Goal: Task Accomplishment & Management: Complete application form

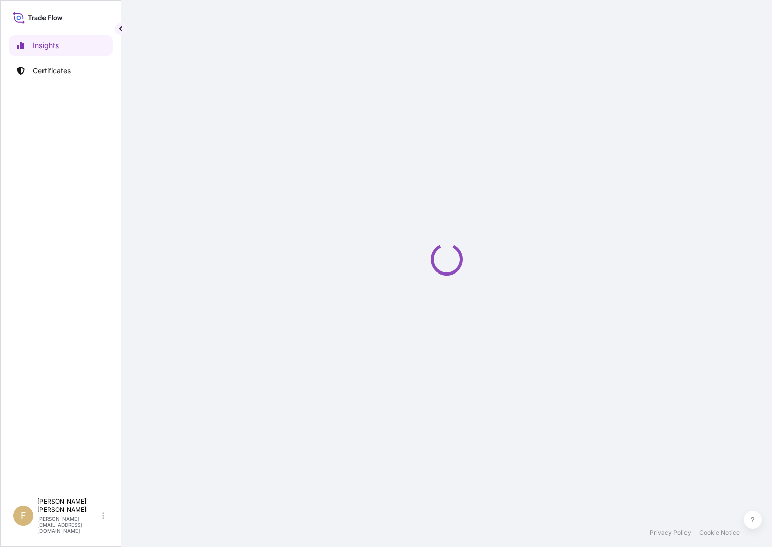
select select "2025"
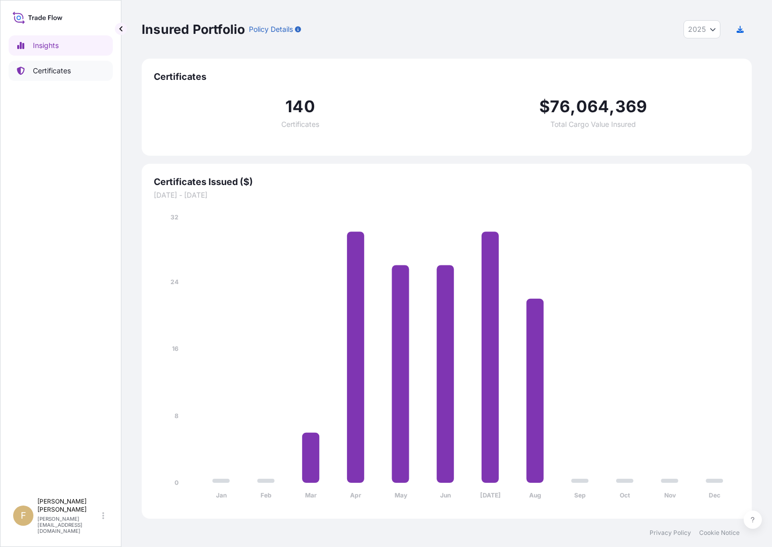
click at [36, 74] on p "Certificates" at bounding box center [52, 71] width 38 height 10
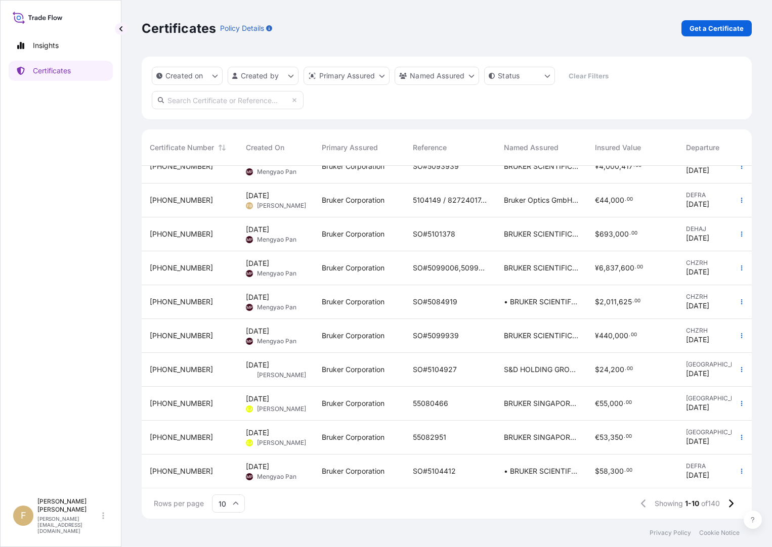
scroll to position [24, 0]
click at [698, 28] on p "Get a Certificate" at bounding box center [716, 28] width 54 height 10
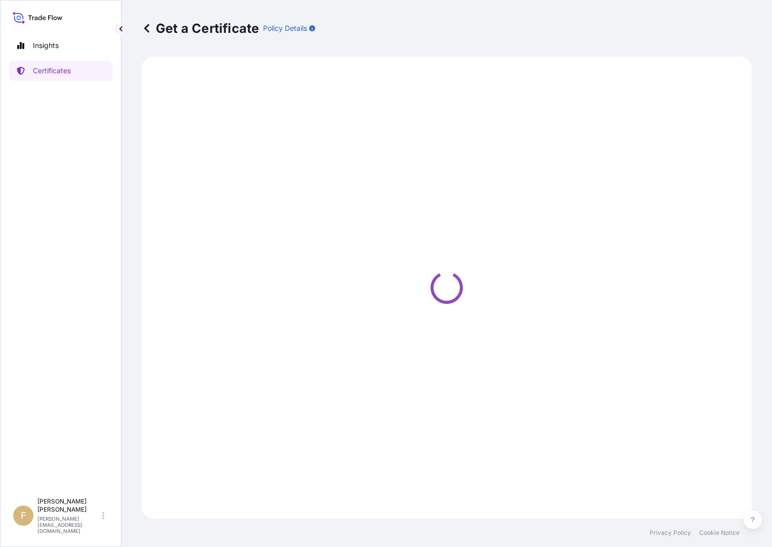
select select "Barge"
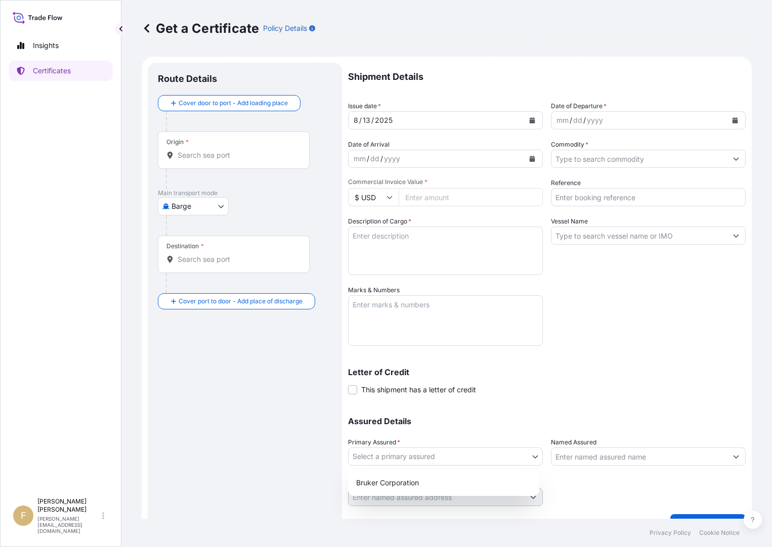
click at [413, 457] on body "Insights Certificates F [PERSON_NAME] [PERSON_NAME][EMAIL_ADDRESS][DOMAIN_NAME]…" at bounding box center [386, 273] width 772 height 547
click at [427, 389] on span "This shipment has a letter of credit" at bounding box center [418, 390] width 115 height 10
click at [348, 384] on input "This shipment has a letter of credit" at bounding box center [348, 384] width 0 height 0
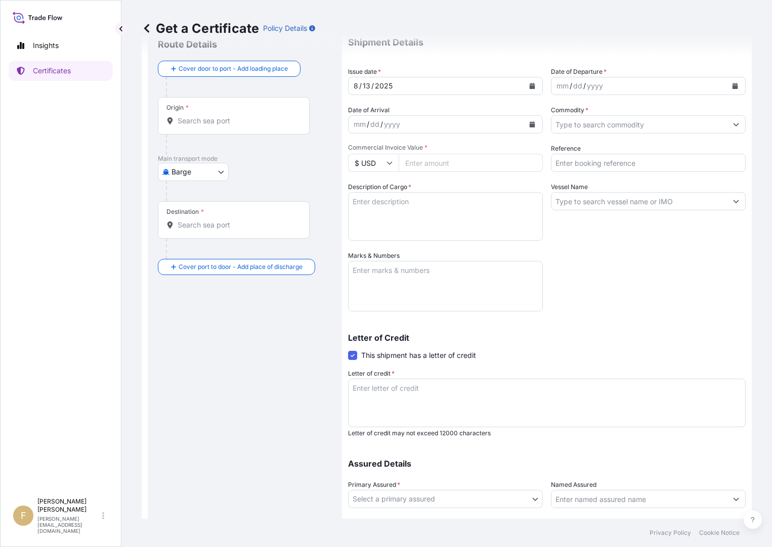
scroll to position [99, 0]
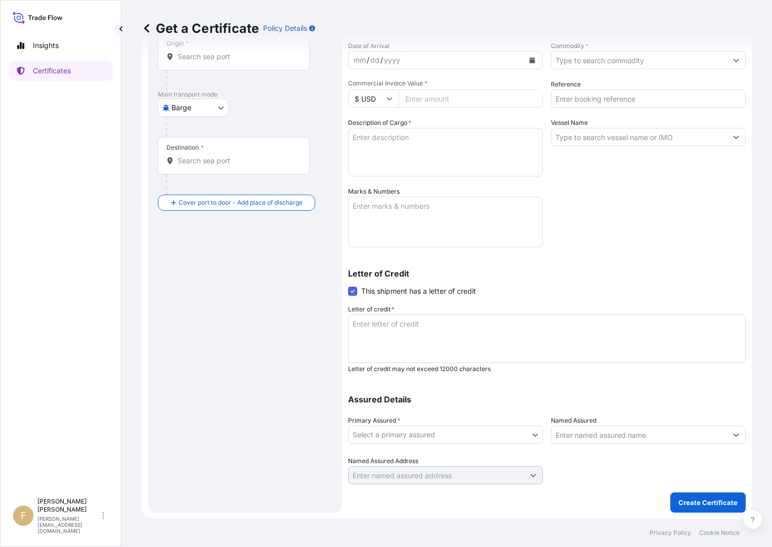
click at [435, 437] on body "Insights Certificates F [PERSON_NAME] [PERSON_NAME][EMAIL_ADDRESS][DOMAIN_NAME]…" at bounding box center [386, 273] width 772 height 547
click at [442, 456] on div "Bruker Corporation" at bounding box center [443, 461] width 183 height 18
select select "31474"
click at [579, 437] on input "Named Assured" at bounding box center [638, 435] width 175 height 18
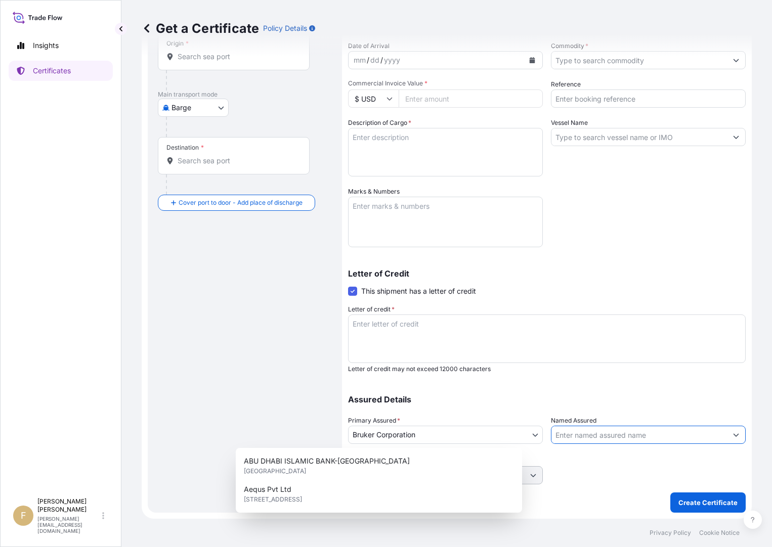
paste input "TO THE ORDER OF COMMERCIAL BANK OF CEYLON PLC."
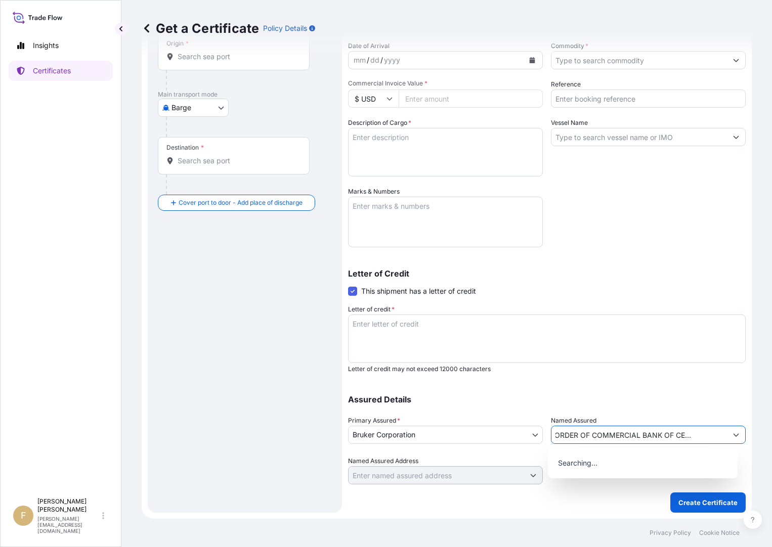
type input "TO THE ORDER OF COMMERCIAL BANK OF CEYLON PLC."
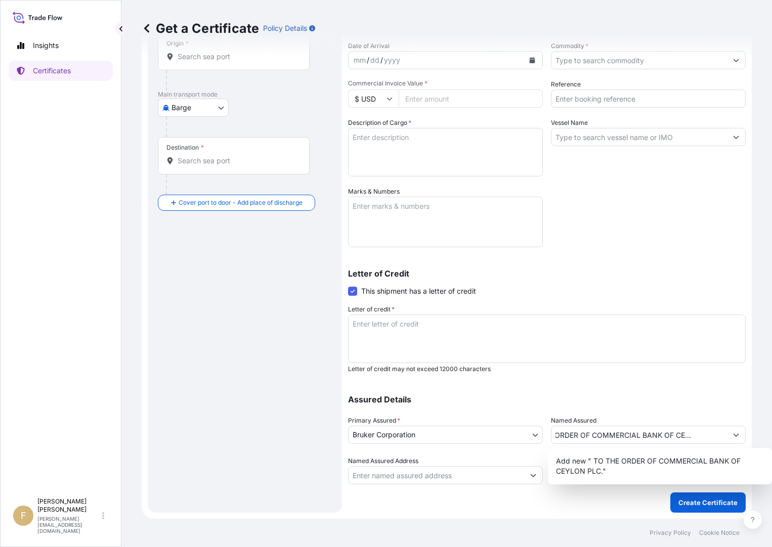
click at [648, 406] on div "Assured Details Primary Assured * Bruker Corporation Bruker Corporation Named A…" at bounding box center [547, 433] width 398 height 101
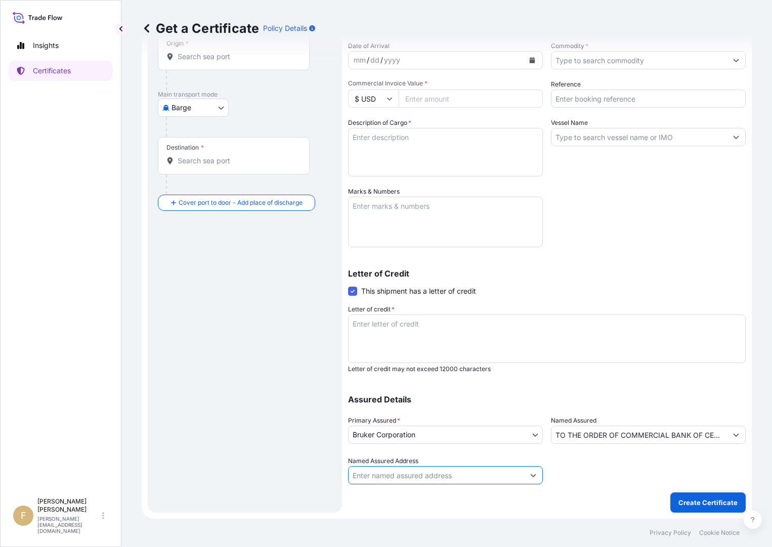
click at [470, 476] on input "Named Assured Address" at bounding box center [435, 475] width 175 height 18
click at [625, 436] on input "TO THE ORDER OF COMMERCIAL BANK OF CEYLON PLC." at bounding box center [638, 435] width 175 height 18
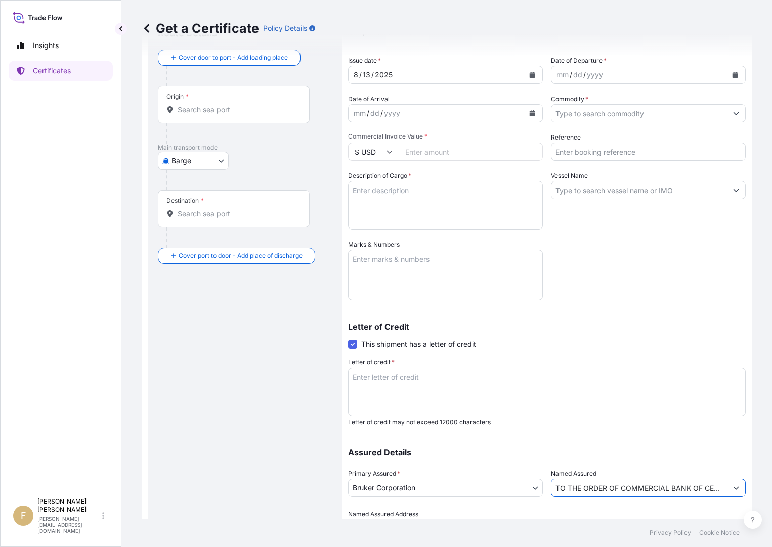
scroll to position [99, 0]
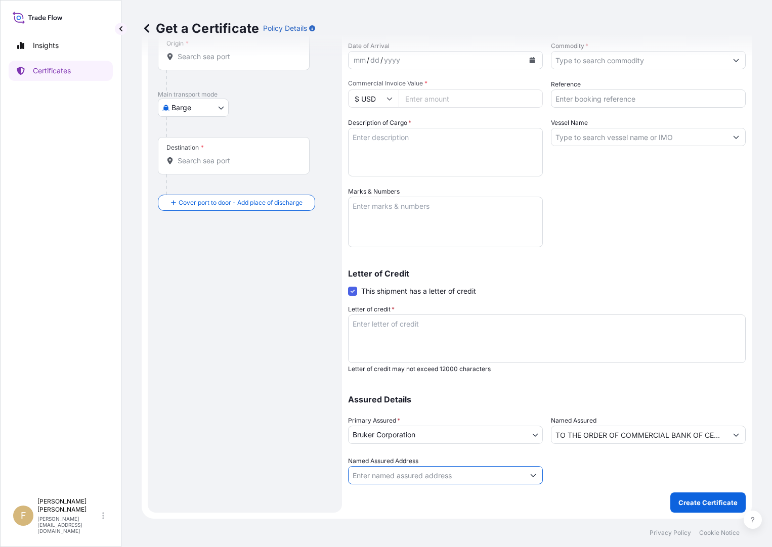
click at [450, 477] on input "Named Assured Address" at bounding box center [435, 475] width 175 height 18
click at [525, 477] on button "Show suggestions" at bounding box center [533, 475] width 18 height 18
click at [461, 471] on input "Named Assured Address" at bounding box center [435, 475] width 175 height 18
paste input "TO THE ORDER OF COMMERCIAL BANK OF CEYLON PLC."
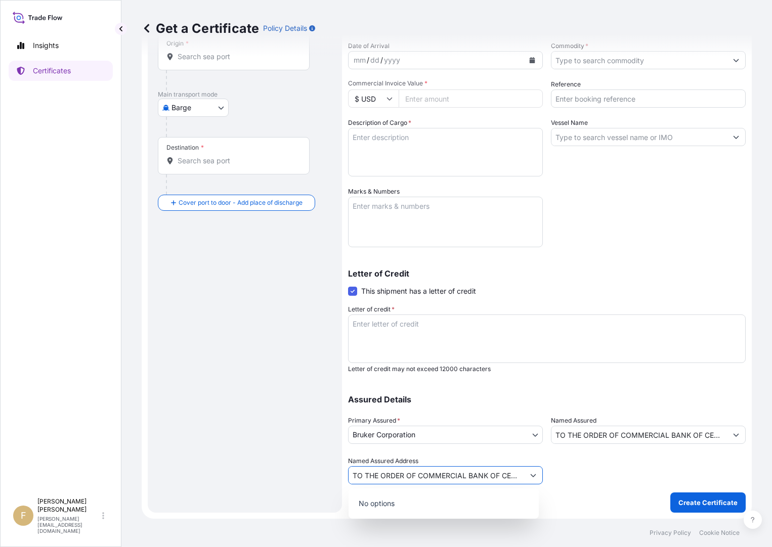
scroll to position [0, 33]
type input "TO THE ORDER OF COMMERCIAL BANK OF CEYLON PLC."
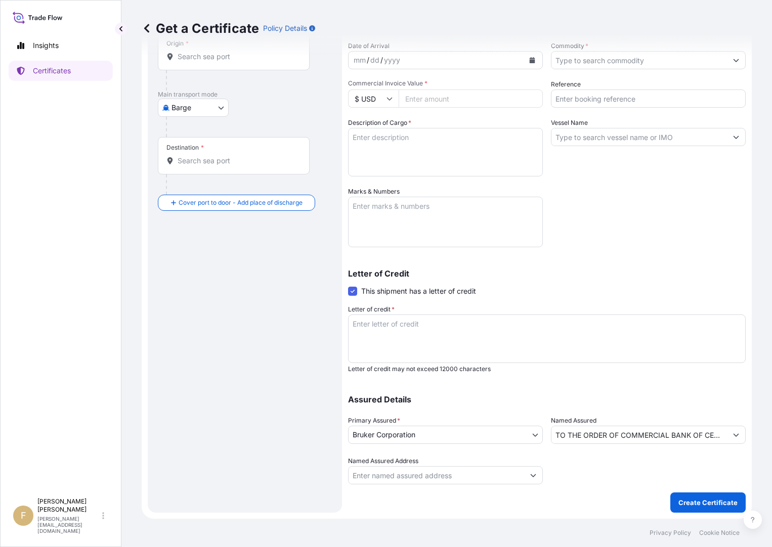
scroll to position [0, 0]
click at [592, 470] on div at bounding box center [648, 470] width 195 height 28
click at [465, 476] on input "Named Assured Address" at bounding box center [435, 475] width 175 height 18
click at [524, 481] on button "Show suggestions" at bounding box center [533, 475] width 18 height 18
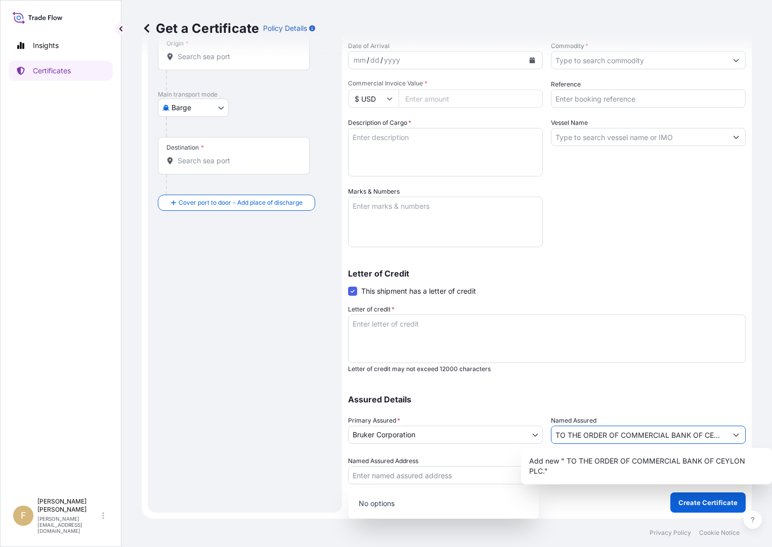
click at [646, 432] on input "TO THE ORDER OF COMMERCIAL BANK OF CEYLON PLC." at bounding box center [638, 435] width 175 height 18
click at [651, 378] on div "Shipment Details Issue date * [DATE] Date of Departure * mm / dd / yyyy Date of…" at bounding box center [547, 224] width 398 height 520
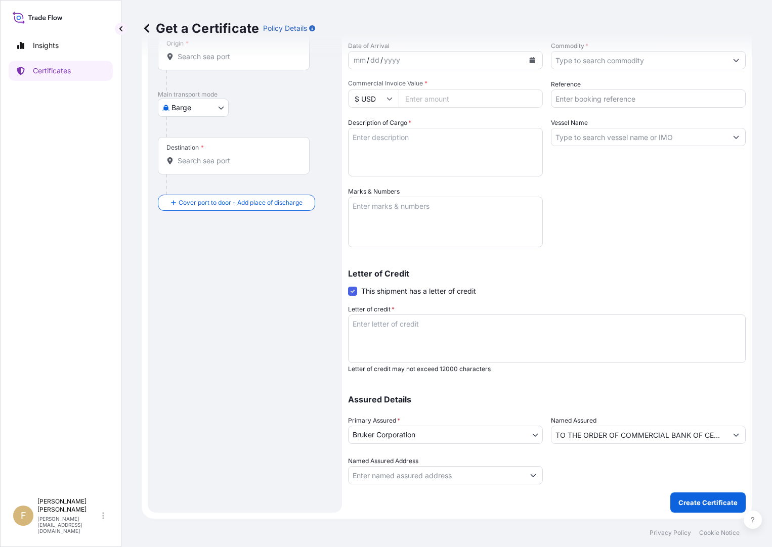
click at [731, 437] on button "Show suggestions" at bounding box center [736, 435] width 18 height 18
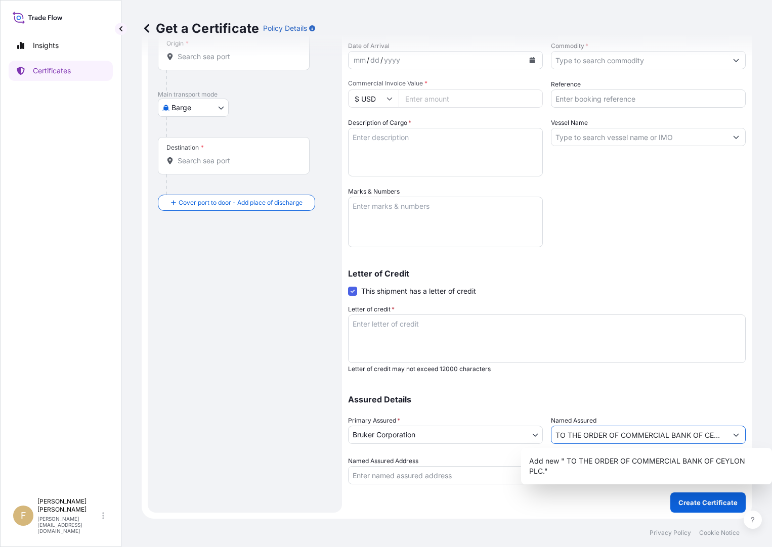
click at [698, 440] on input "TO THE ORDER OF COMMERCIAL BANK OF CEYLON PLC." at bounding box center [638, 435] width 175 height 18
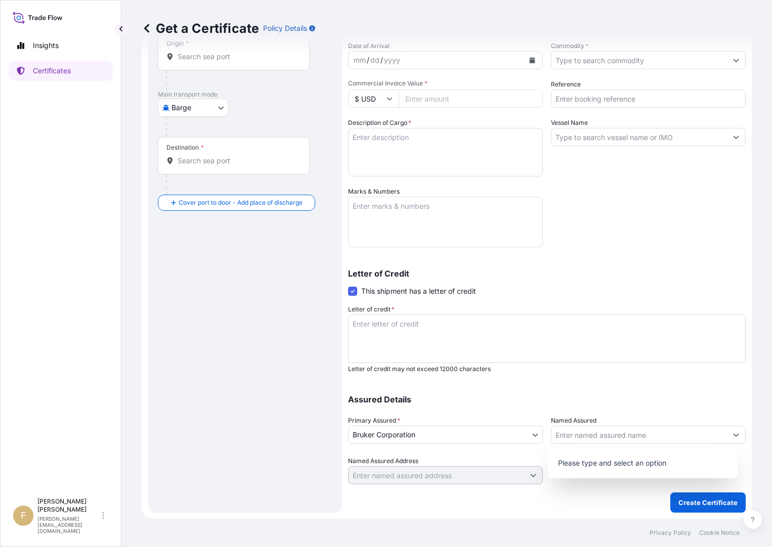
click at [602, 412] on div "Assured Details Primary Assured * Bruker Corporation Bruker Corporation Named A…" at bounding box center [547, 433] width 398 height 101
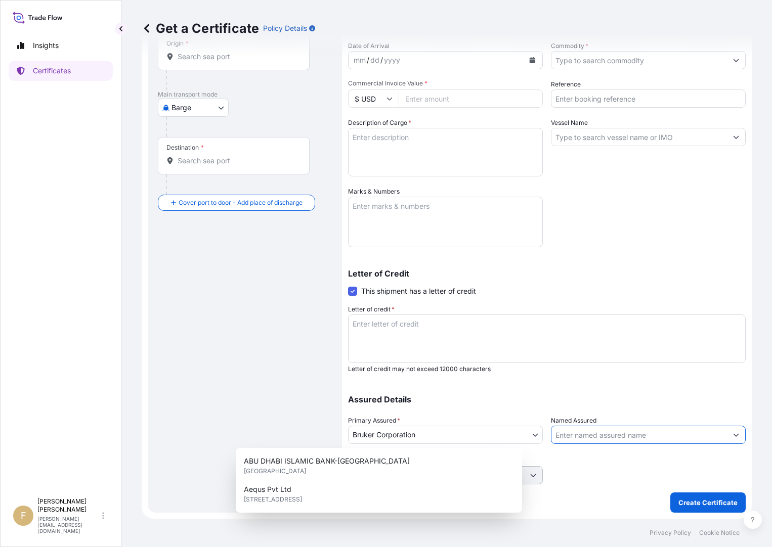
click at [563, 439] on input "Named Assured" at bounding box center [638, 435] width 175 height 18
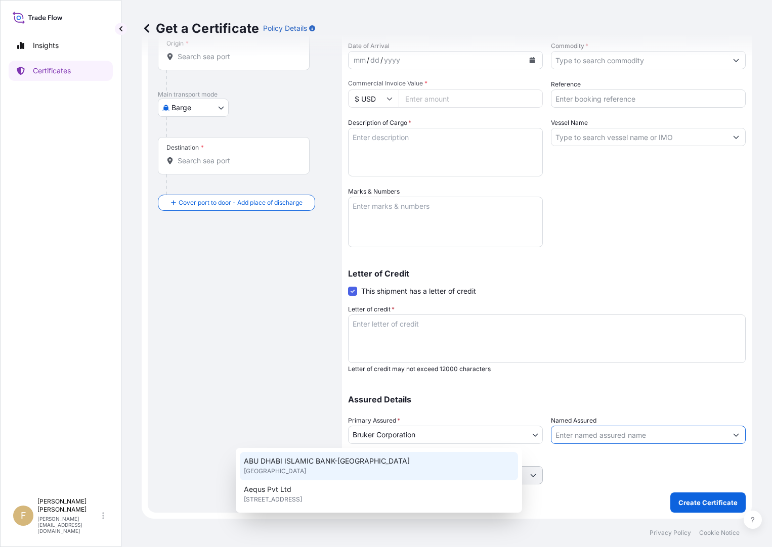
click at [595, 443] on input "Named Assured" at bounding box center [638, 435] width 175 height 18
paste input "TO THE ORDER OF COMMERCIAL BANK OF CEYLON PLC."
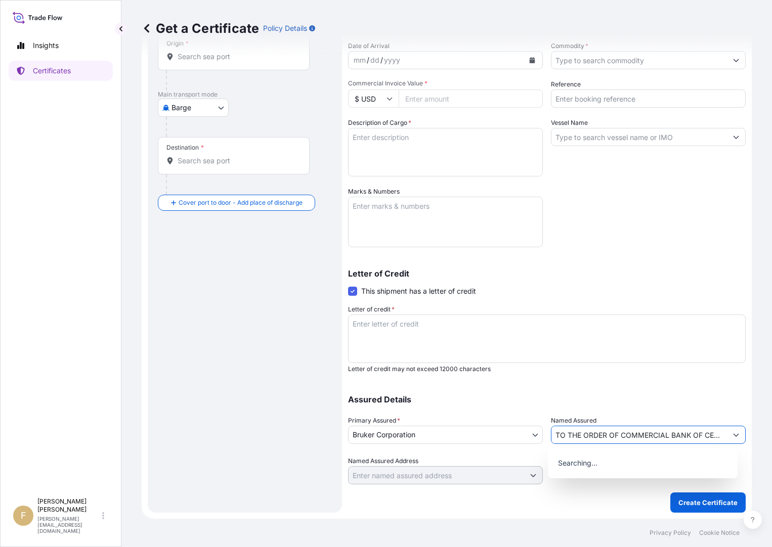
scroll to position [0, 33]
type input "TO THE ORDER OF COMMERCIAL BANK OF CEYLON PLC."
click at [617, 395] on p "Assured Details" at bounding box center [547, 399] width 398 height 8
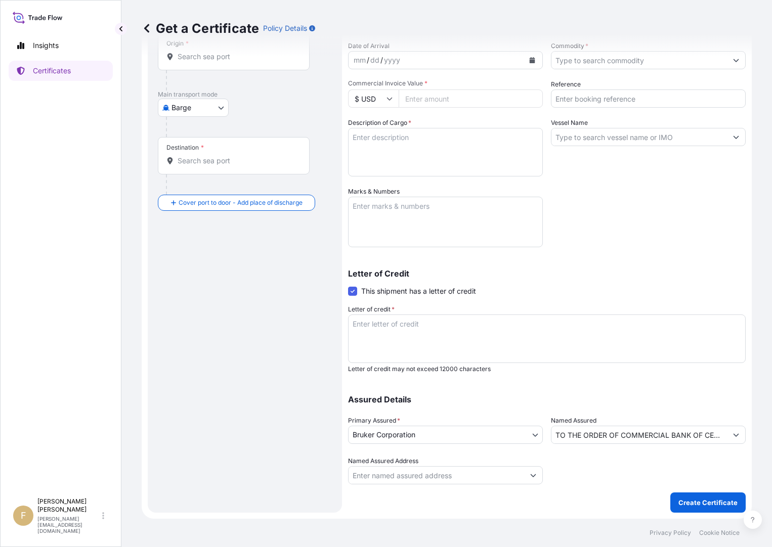
click at [458, 474] on input "Named Assured Address" at bounding box center [435, 475] width 175 height 18
paste input "TO THE ORDER OF COMMERCIAL BANK OF CEYLON PLC."
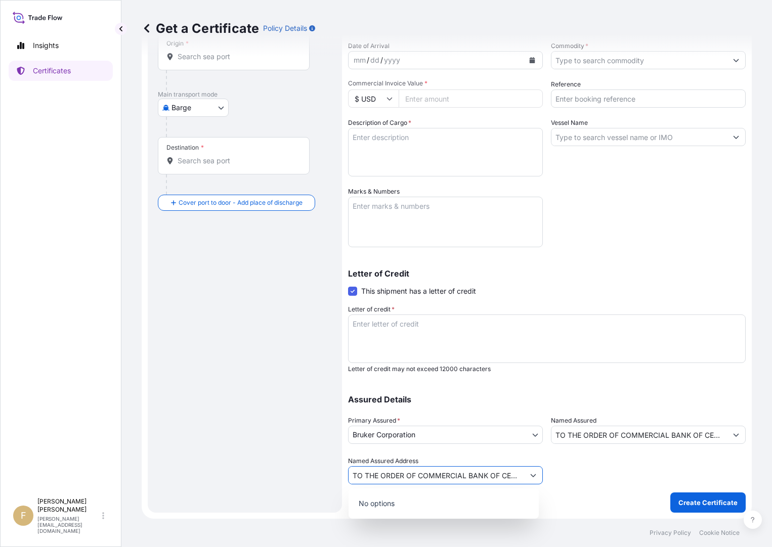
scroll to position [0, 33]
type input "TO THE ORDER OF COMMERCIAL BANK OF CEYLON PLC."
click at [550, 370] on p "Letter of credit may not exceed 12000 characters" at bounding box center [547, 369] width 398 height 8
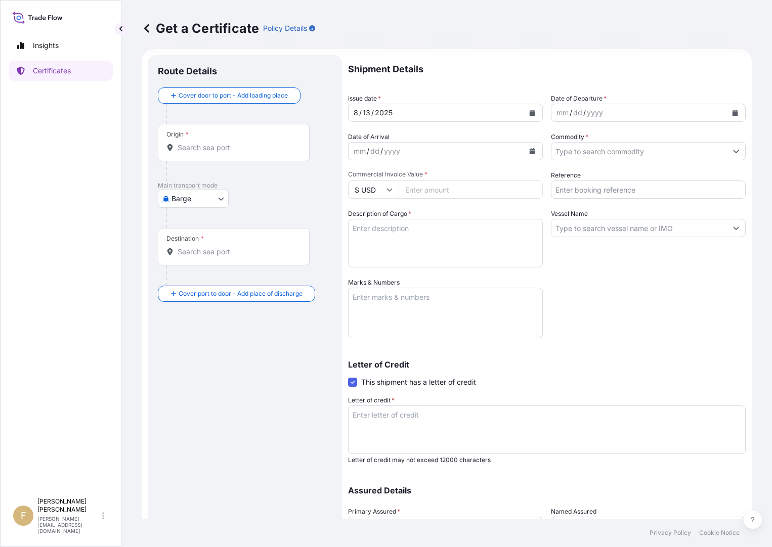
scroll to position [0, 0]
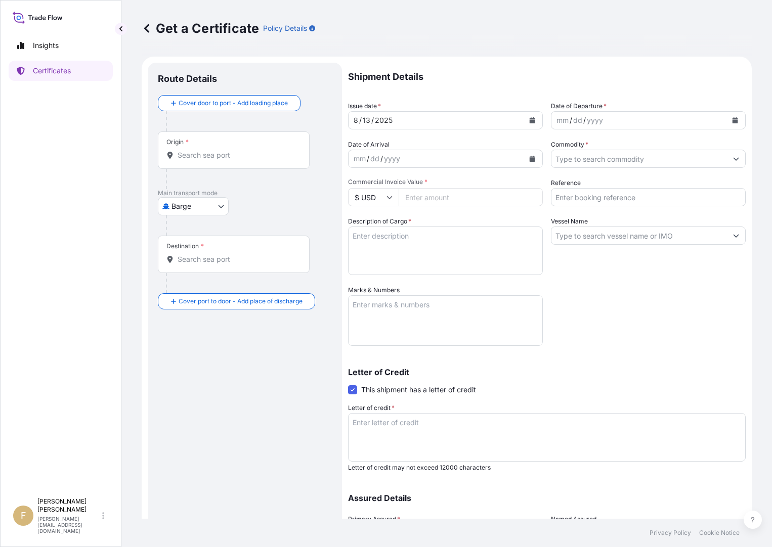
click at [422, 250] on textarea "Description of Cargo *" at bounding box center [445, 251] width 195 height 49
paste textarea "ONE UNIT OF TANGO-R GREEN FT-NIR SPECTROMETER TANGO-R CIP COLOMBO, [GEOGRAPHIC_…"
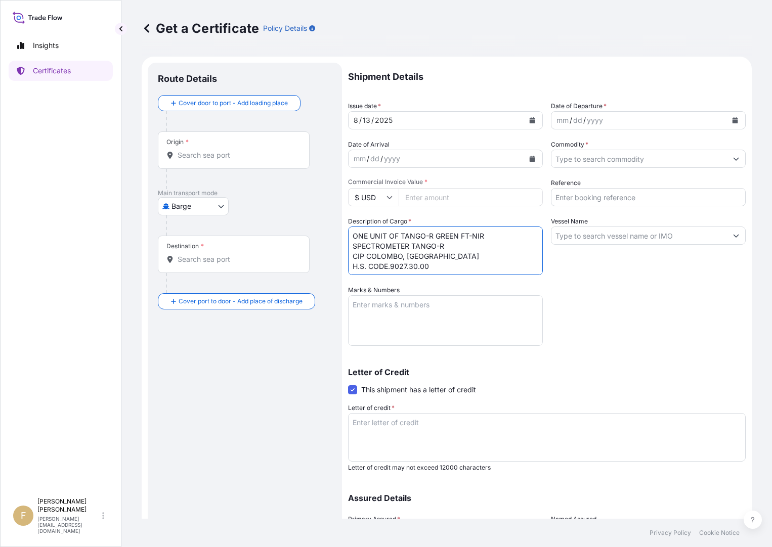
type textarea "ONE UNIT OF TANGO-R GREEN FT-NIR SPECTROMETER TANGO-R CIP COLOMBO, [GEOGRAPHIC_…"
click at [628, 122] on div "mm / dd / yyyy" at bounding box center [638, 120] width 175 height 18
click at [387, 198] on icon at bounding box center [389, 197] width 6 height 6
click at [368, 228] on div "€ EUR" at bounding box center [373, 224] width 42 height 19
type input "€ EUR"
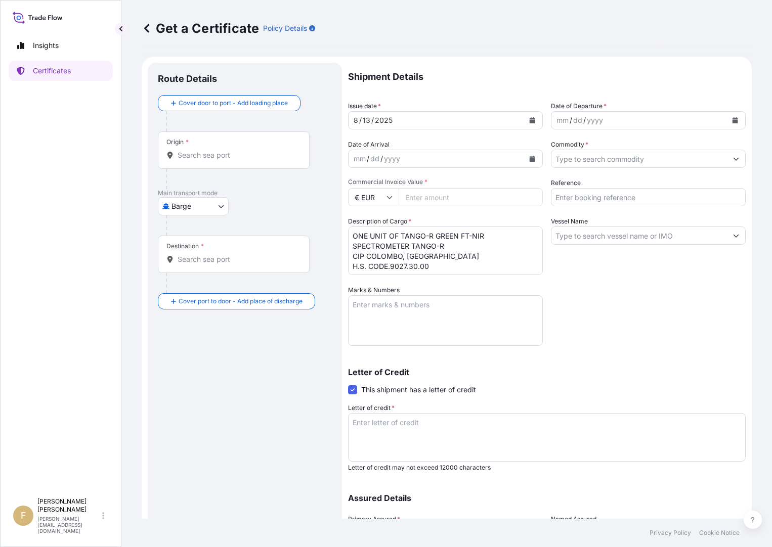
click at [421, 202] on input "Commercial Invoice Value *" at bounding box center [471, 197] width 144 height 18
type input "54945"
click at [627, 195] on input "Reference" at bounding box center [648, 197] width 195 height 18
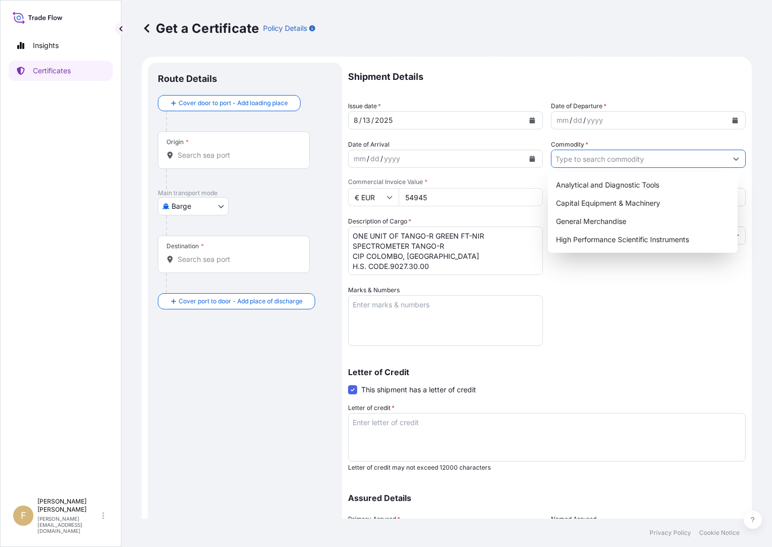
click at [614, 160] on input "Commodity *" at bounding box center [638, 159] width 175 height 18
click at [623, 201] on div "Capital Equipment & Machinery" at bounding box center [643, 203] width 182 height 18
type input "Capital Equipment & Machinery"
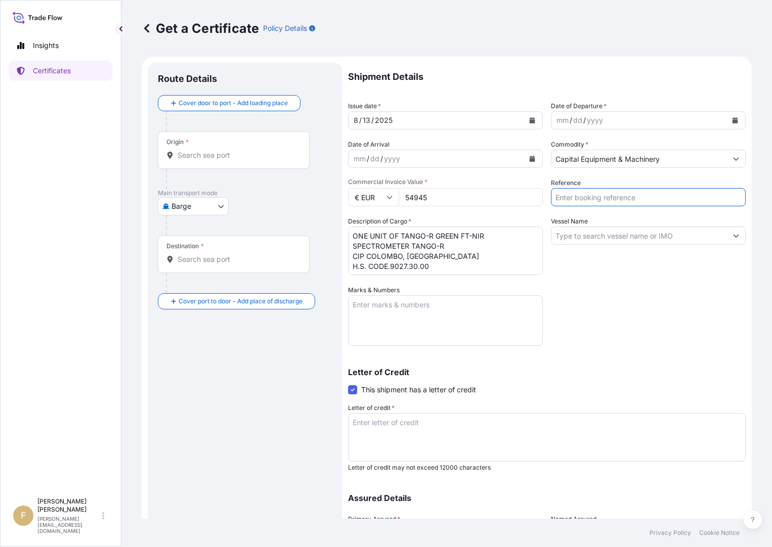
click at [630, 199] on input "Reference" at bounding box center [648, 197] width 195 height 18
click at [433, 322] on textarea "Marks & Numbers" at bounding box center [445, 320] width 195 height 51
click at [431, 313] on textarea "Marks & Numbers" at bounding box center [445, 320] width 195 height 51
paste textarea "COVERING AIRBONE INSTITUTE CARGO CLAUSES A ([DATE]), INSTITUTE STRIKE CLAUSES C…"
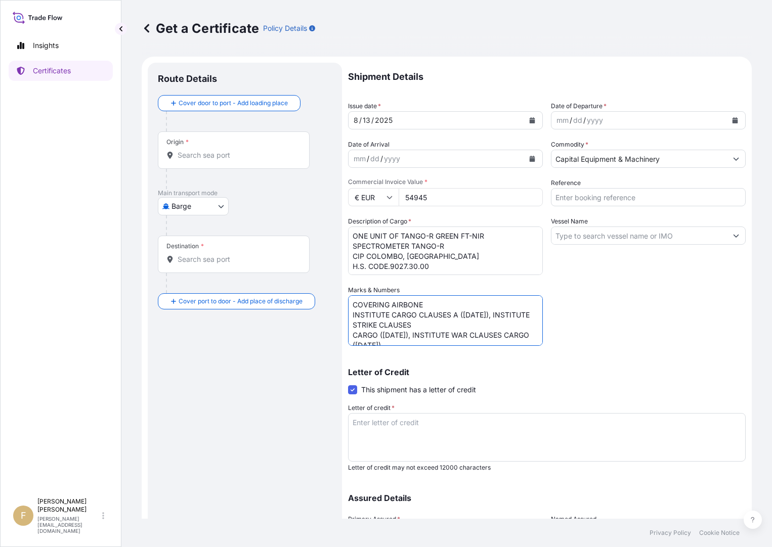
click at [419, 297] on textarea "COVERING AIRBONE INSTITUTE CARGO CLAUSES A ([DATE]), INSTITUTE STRIKE CLAUSES C…" at bounding box center [445, 320] width 195 height 51
click at [384, 306] on textarea "COVERING AIRBONE INSTITUTE CARGO CLAUSES A ([DATE]), INSTITUTE STRIKE CLAUSES C…" at bounding box center [445, 320] width 195 height 51
paste textarea "L/C NO. DB7055LC2506788 DATED [DATE] LC ISSUING BANK: COMMERCIAL BANK OF CEYLON…"
click at [395, 335] on textarea "L/C NO. DB7055LC2506788 DATED [DATE] LC ISSUING BANK: COMMERCIAL BANK OF CEYLON…" at bounding box center [445, 320] width 195 height 51
click at [481, 334] on textarea "L/C NO. DB7055LC2506788 DATED [DATE] LC ISSUING BANK: COMMERCIAL BANK OF CEYLON…" at bounding box center [445, 320] width 195 height 51
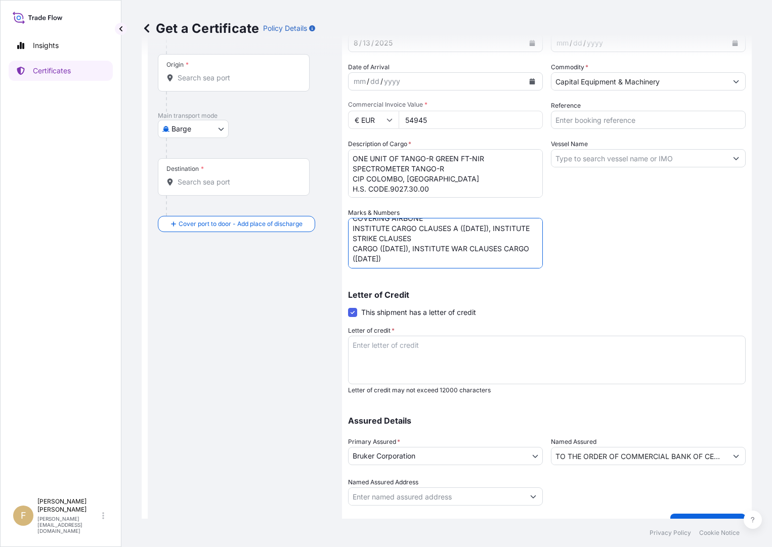
scroll to position [99, 0]
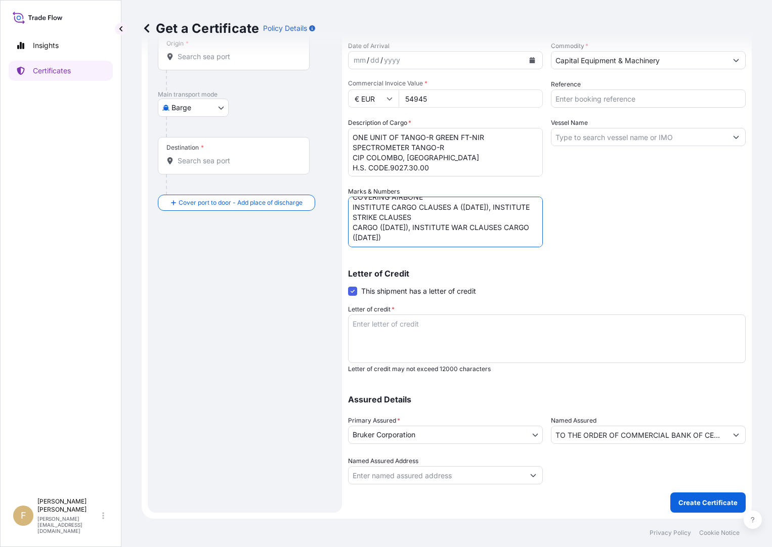
type textarea "L/C NO. DB7055LC2506788 DATED [DATE] LC ISSUING BANK: COMMERCIAL BANK OF CEYLON…"
click at [424, 326] on textarea "Letter of credit *" at bounding box center [547, 339] width 398 height 49
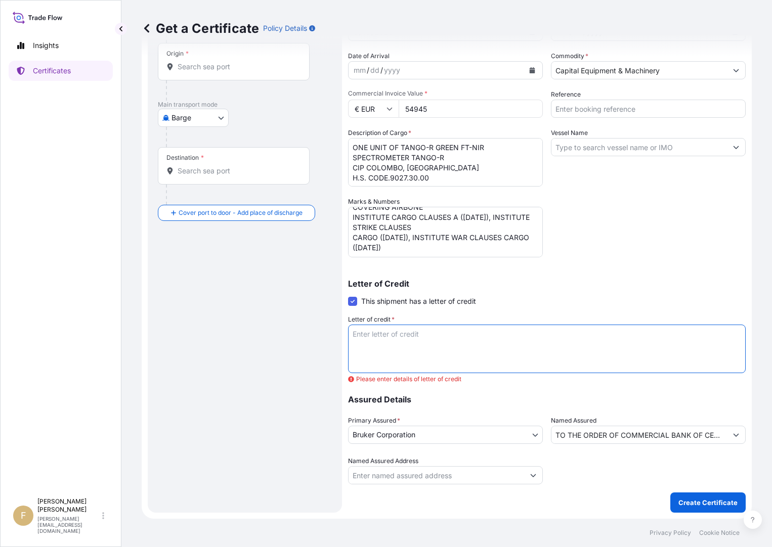
click at [396, 329] on textarea "Letter of credit *" at bounding box center [547, 349] width 398 height 49
paste textarea "L/C NO. DB7055LC2506788 DATED [DATE]"
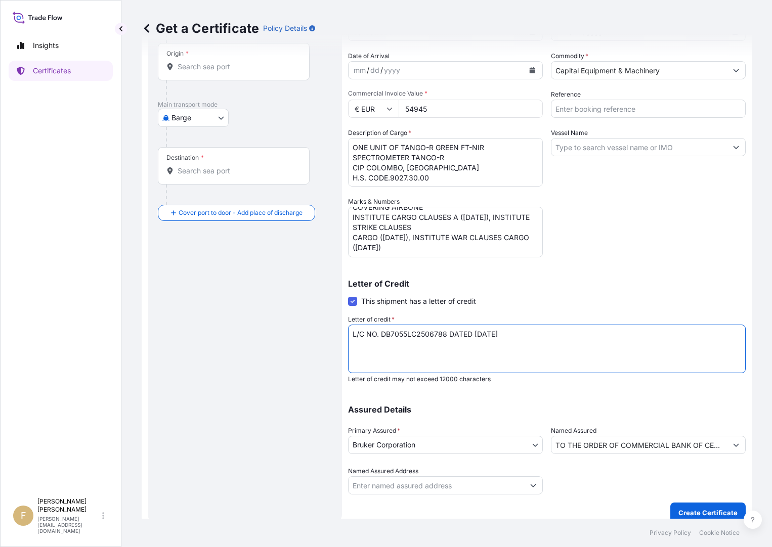
scroll to position [99, 0]
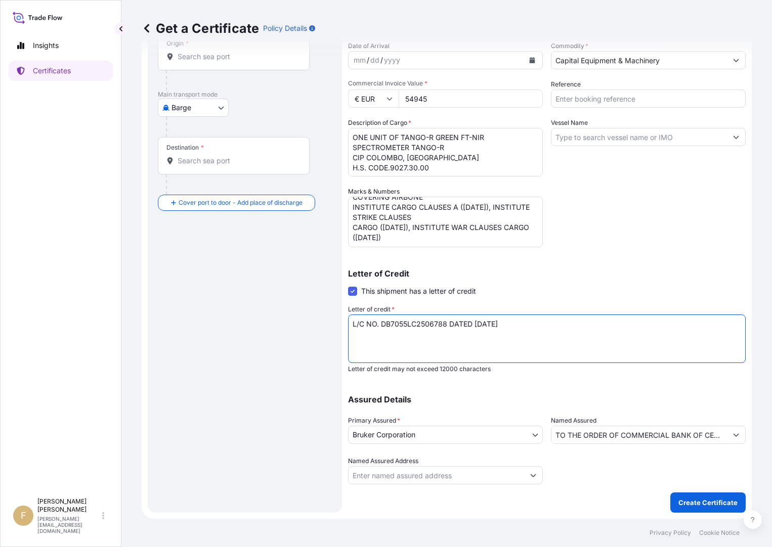
type textarea "L/C NO. DB7055LC2506788 DATED [DATE]"
click at [558, 296] on div "Letter of Credit This shipment has a letter of credit Letter of credit * L/C NO…" at bounding box center [547, 322] width 398 height 104
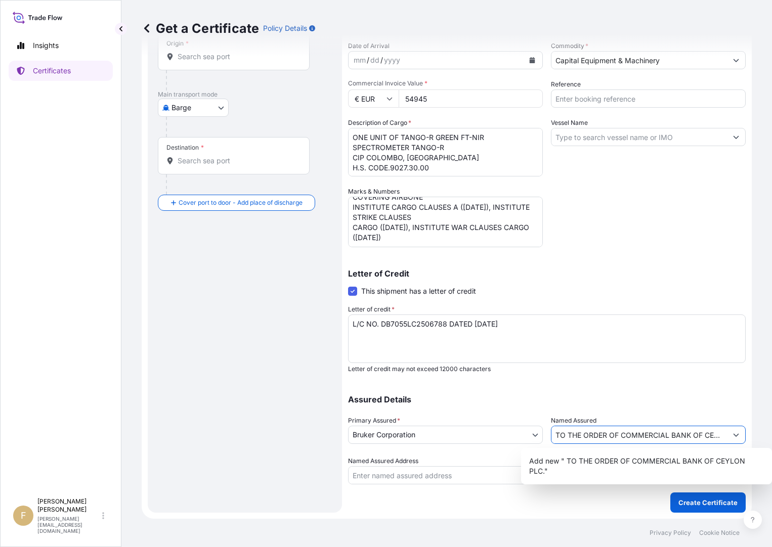
click at [713, 436] on input "TO THE ORDER OF COMMERCIAL BANK OF CEYLON PLC." at bounding box center [638, 435] width 175 height 18
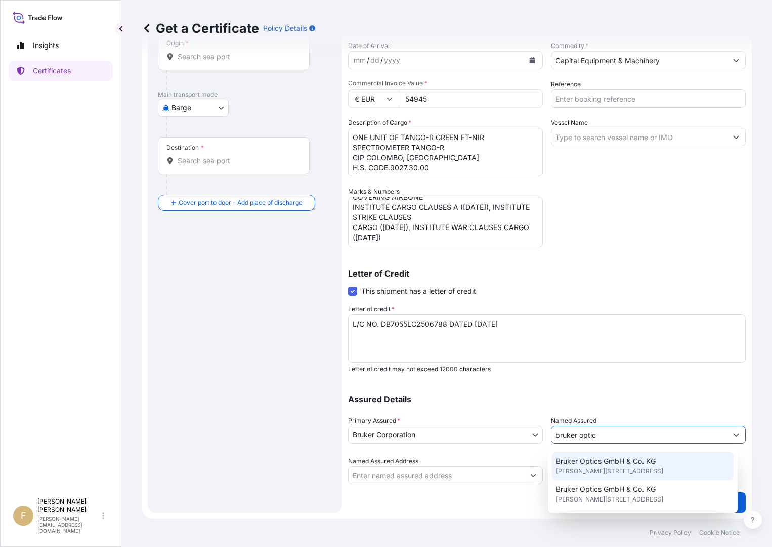
click at [640, 462] on span "Bruker Optics GmbH & Co. KG" at bounding box center [606, 461] width 100 height 10
type input "Bruker Optics GmbH & Co. KG"
type input "[PERSON_NAME][STREET_ADDRESS]"
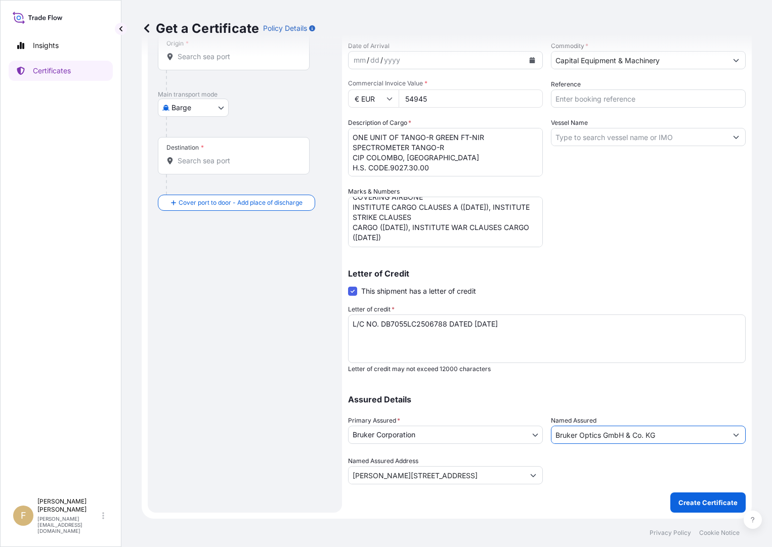
type input "Bruker Optics GmbH & Co. KG"
click at [449, 474] on input "[PERSON_NAME][STREET_ADDRESS]" at bounding box center [435, 475] width 175 height 18
drag, startPoint x: 449, startPoint y: 474, endPoint x: 204, endPoint y: 479, distance: 244.8
click at [212, 480] on form "Route Details Cover door to port - Add loading place Place of loading Road / [G…" at bounding box center [447, 238] width 610 height 561
click at [444, 473] on input "Named Assured Address" at bounding box center [435, 475] width 175 height 18
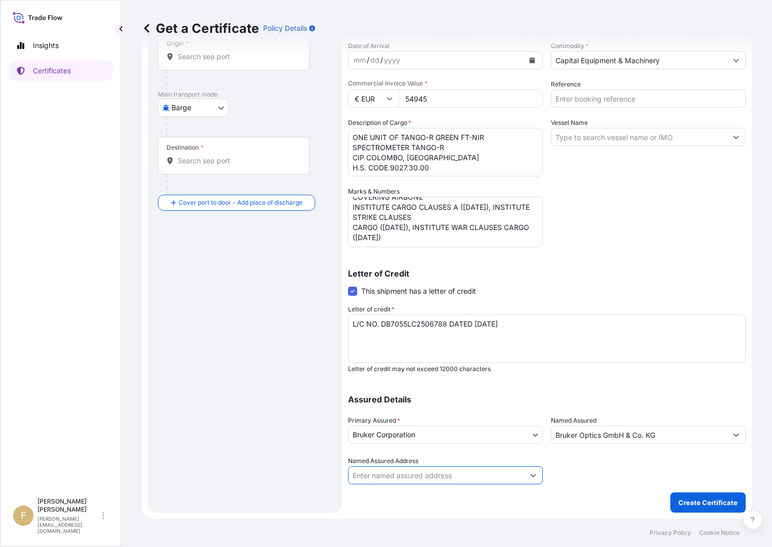
paste input "TO THE ORDER OF COMMERCIAL BANK OF CEYLON PLC."
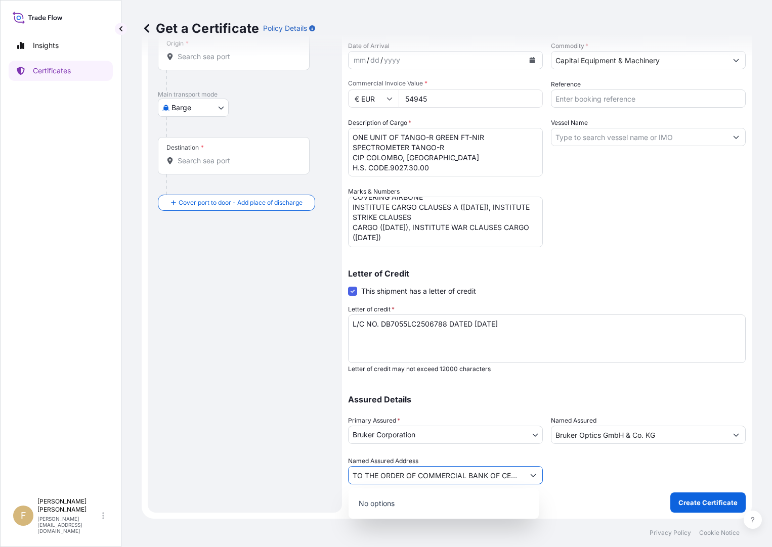
scroll to position [0, 31]
type input "TO THE ORDER OF COMMERCIAL BANK OF CEYLON PLC."
click at [635, 467] on div at bounding box center [648, 470] width 195 height 28
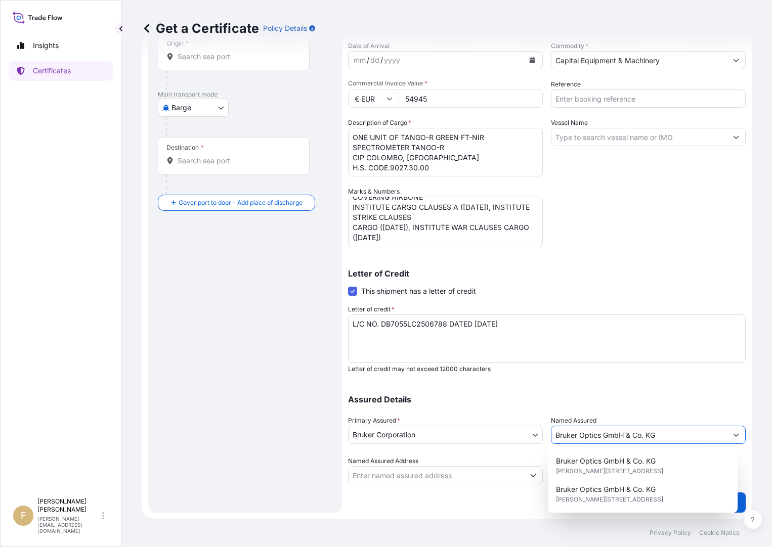
click at [622, 435] on input "Bruker Optics GmbH & Co. KG" at bounding box center [638, 435] width 175 height 18
click at [628, 433] on input "Bruker Optics GmbH & Co. KG" at bounding box center [638, 435] width 175 height 18
paste input "TO THE ORDER OF COMMERCIAL BANK OF CEYLON PLC."
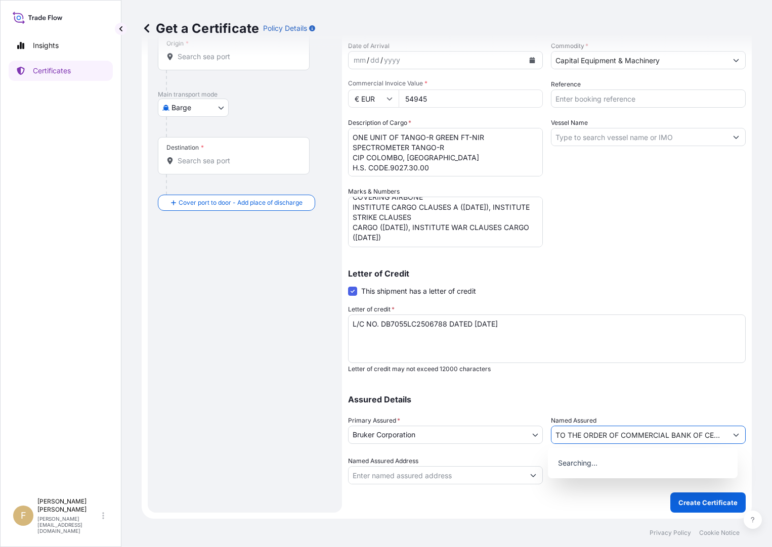
scroll to position [0, 31]
type input "TO THE ORDER OF COMMERCIAL BANK OF CEYLON PLC."
click at [605, 407] on div "Assured Details Primary Assured * Bruker Corporation Bruker Corporation Named A…" at bounding box center [547, 433] width 398 height 101
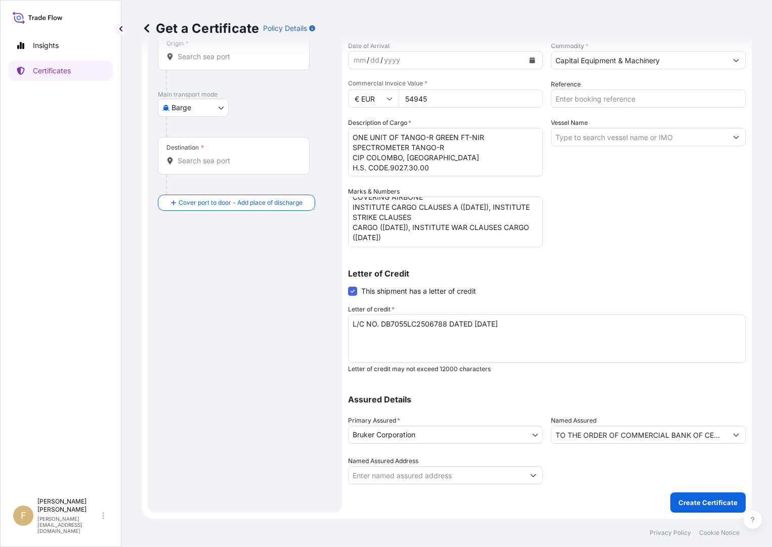
click at [495, 474] on input "Named Assured Address" at bounding box center [435, 475] width 175 height 18
click at [536, 384] on div "Assured Details Primary Assured * Bruker Corporation Bruker Corporation Named A…" at bounding box center [547, 433] width 398 height 101
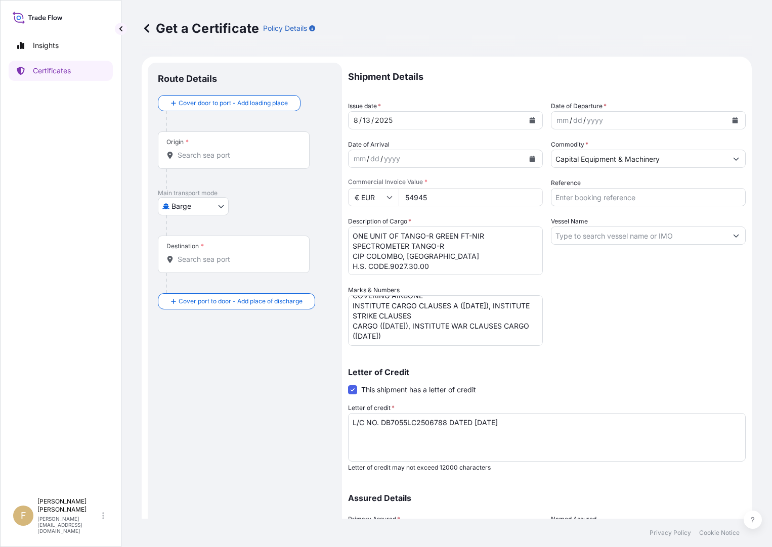
click at [162, 204] on body "Insights Certificates F [PERSON_NAME] [PERSON_NAME][EMAIL_ADDRESS][DOMAIN_NAME]…" at bounding box center [386, 273] width 772 height 547
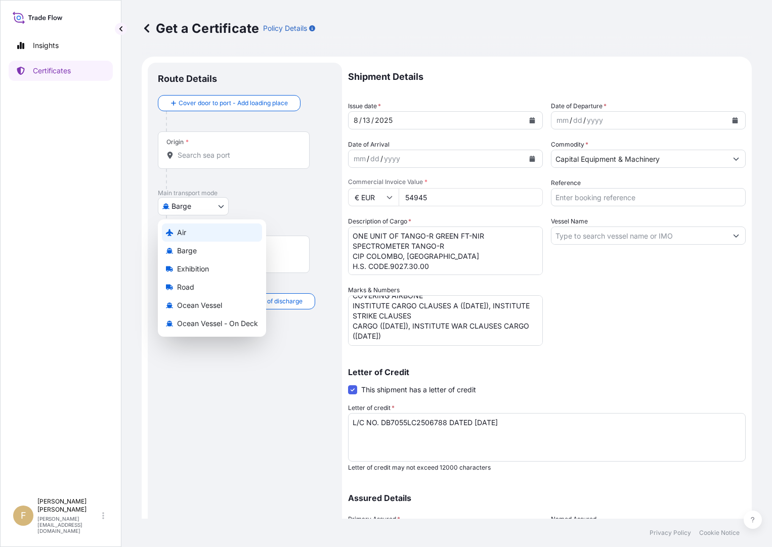
click at [197, 227] on div "Air" at bounding box center [212, 233] width 100 height 18
select select "Air"
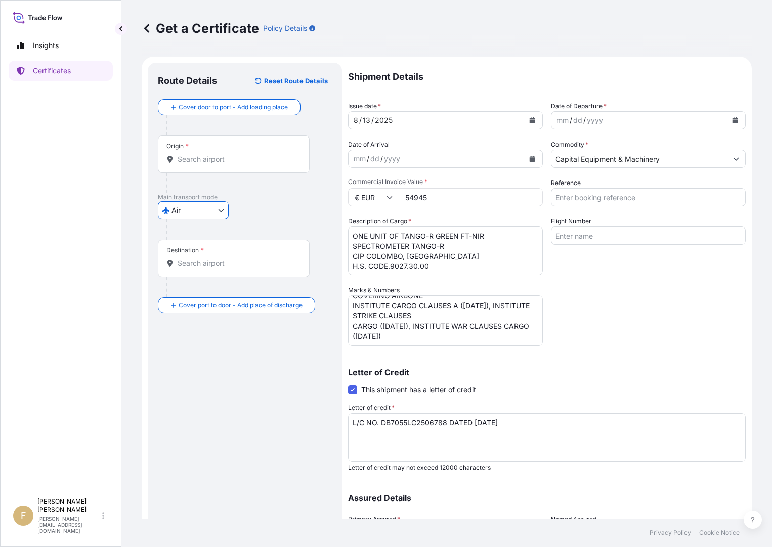
click at [615, 193] on input "Reference" at bounding box center [648, 197] width 195 height 18
click at [551, 256] on div "Flight Number" at bounding box center [648, 245] width 195 height 59
click at [568, 235] on input "Flight Number" at bounding box center [648, 236] width 195 height 18
click at [586, 242] on input "Flight Number" at bounding box center [648, 236] width 195 height 18
click at [582, 238] on input "SQ327/19 + SQ468" at bounding box center [648, 236] width 195 height 18
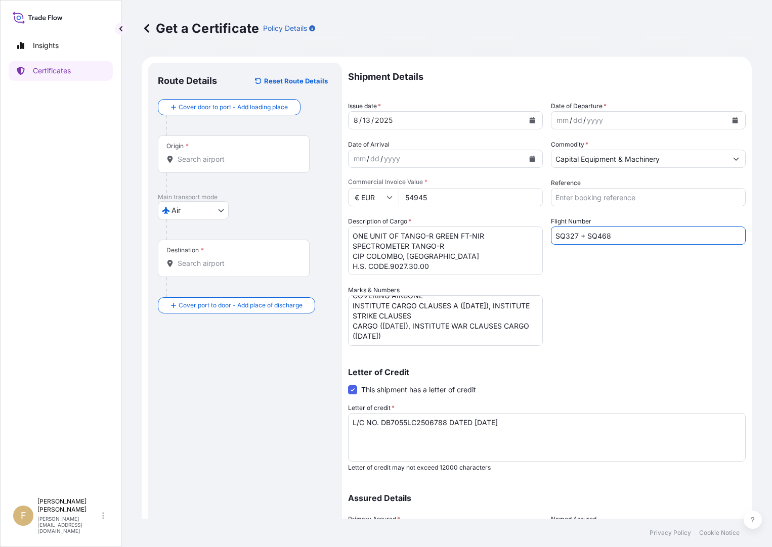
type input "SQ327 + SQ468"
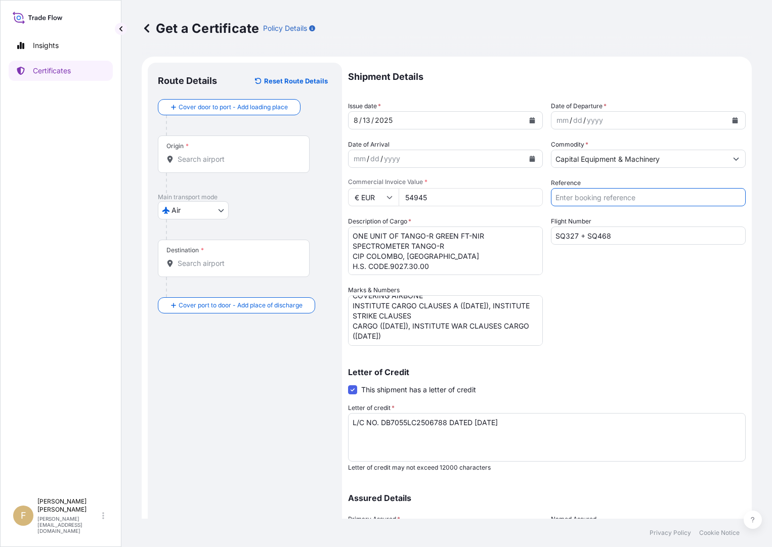
click at [597, 199] on input "Reference" at bounding box center [648, 197] width 195 height 18
type input "5101258"
click at [243, 158] on input "Origin *" at bounding box center [237, 159] width 119 height 10
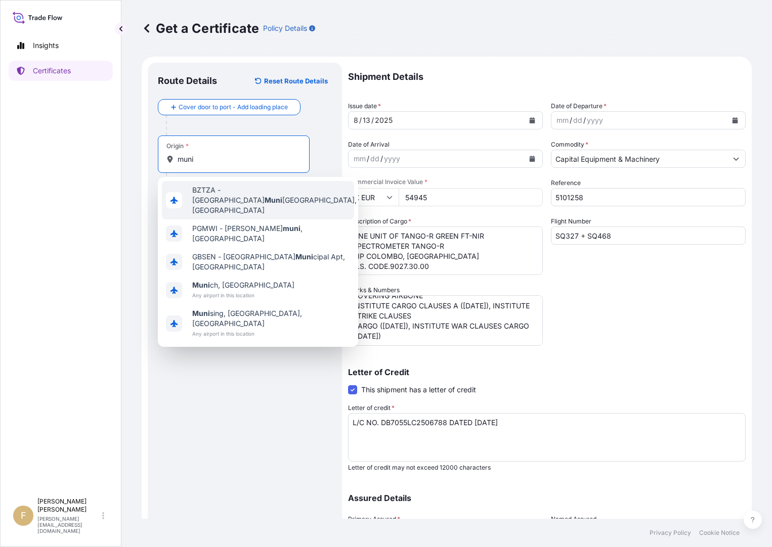
drag, startPoint x: 225, startPoint y: 157, endPoint x: 155, endPoint y: 155, distance: 70.3
click at [155, 155] on div "Route Details Reset Route Details Cover door to port - Add loading place Place …" at bounding box center [245, 337] width 194 height 549
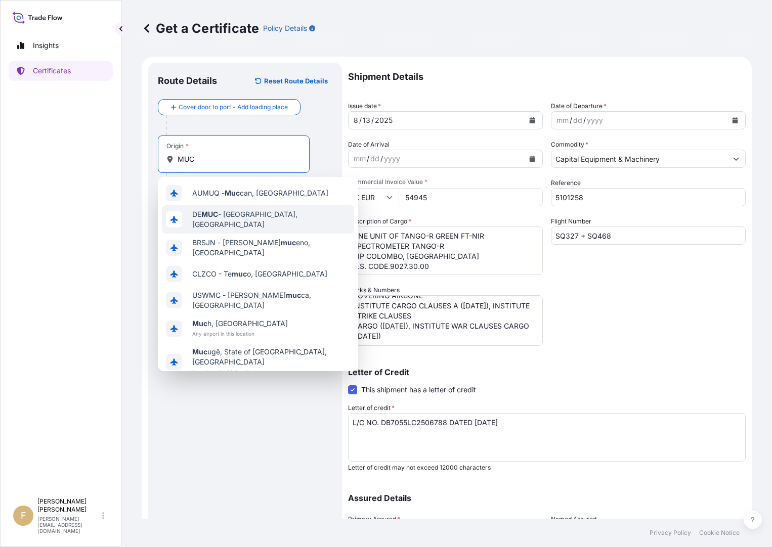
click at [243, 217] on span "DE MUC - [GEOGRAPHIC_DATA], [GEOGRAPHIC_DATA]" at bounding box center [271, 219] width 158 height 20
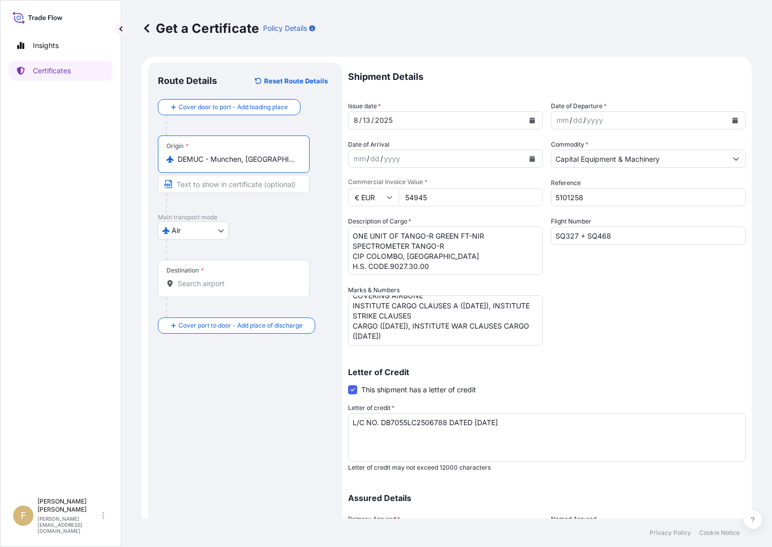
type input "DEMUC - Munchen, [GEOGRAPHIC_DATA]"
click at [232, 280] on input "Destination *" at bounding box center [237, 284] width 119 height 10
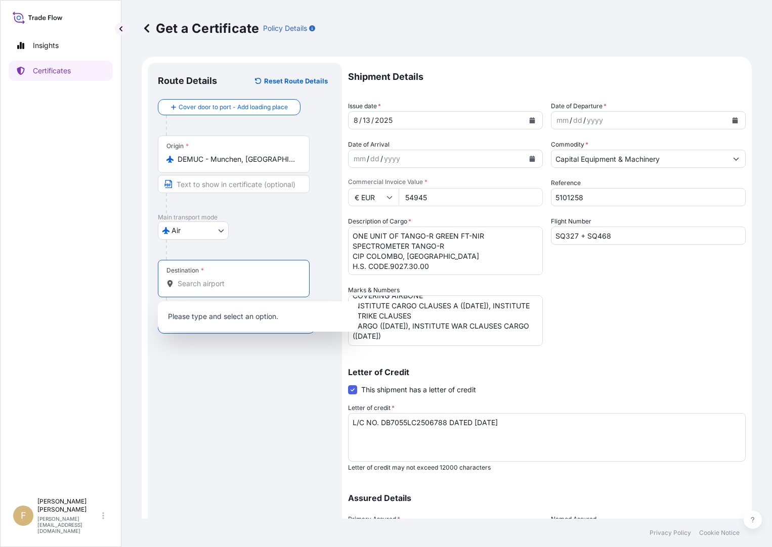
type input "S"
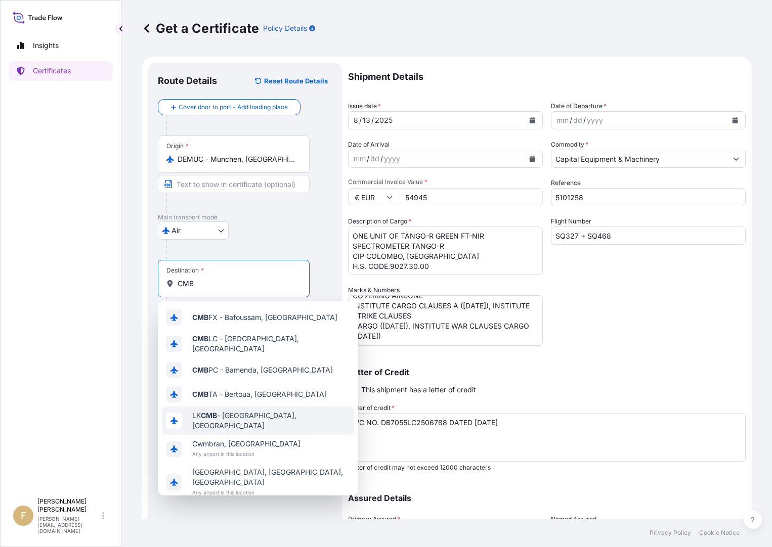
click at [299, 413] on div "LK CMB - [GEOGRAPHIC_DATA], [GEOGRAPHIC_DATA]" at bounding box center [258, 421] width 192 height 28
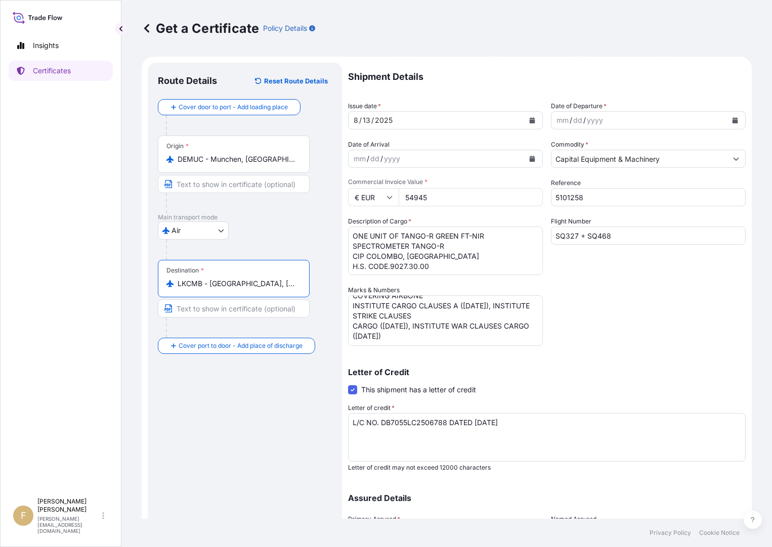
type input "LKCMB - [GEOGRAPHIC_DATA], [GEOGRAPHIC_DATA]"
click at [573, 236] on input "SQ327 + SQ468" at bounding box center [648, 236] width 195 height 18
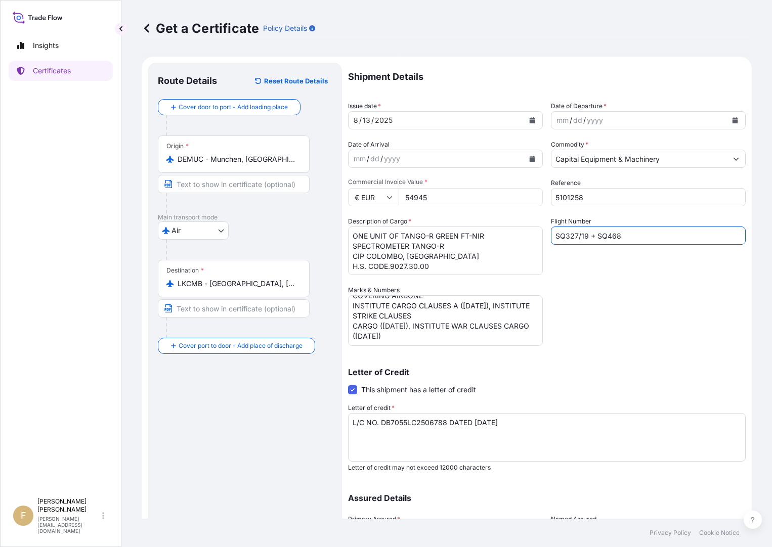
click at [619, 237] on input "SQ327/19 + SQ468" at bounding box center [648, 236] width 195 height 18
type input "SQ327/19 + SQ468/21"
click at [640, 281] on div "Shipment Details Issue date * [DATE] Date of Departure * mm / dd / yyyy Date of…" at bounding box center [547, 323] width 398 height 520
click at [595, 117] on div "yyyy" at bounding box center [595, 120] width 18 height 12
click at [727, 124] on button "Calendar" at bounding box center [735, 120] width 16 height 16
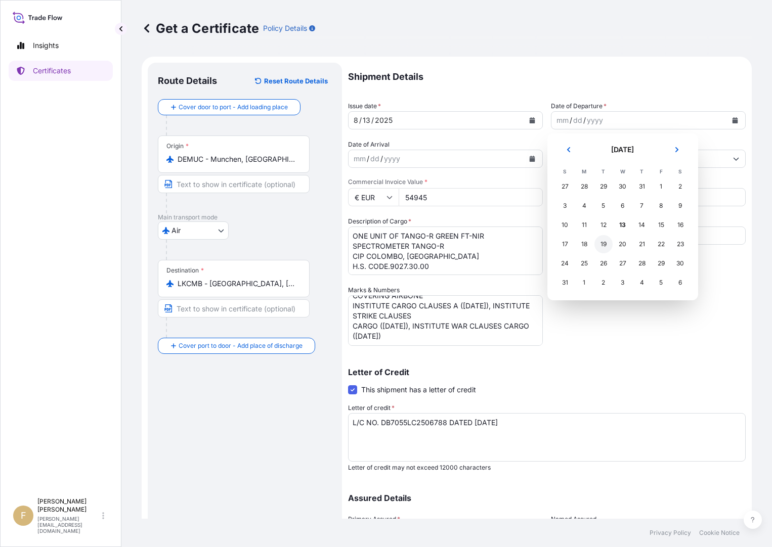
click at [604, 245] on div "19" at bounding box center [603, 244] width 18 height 18
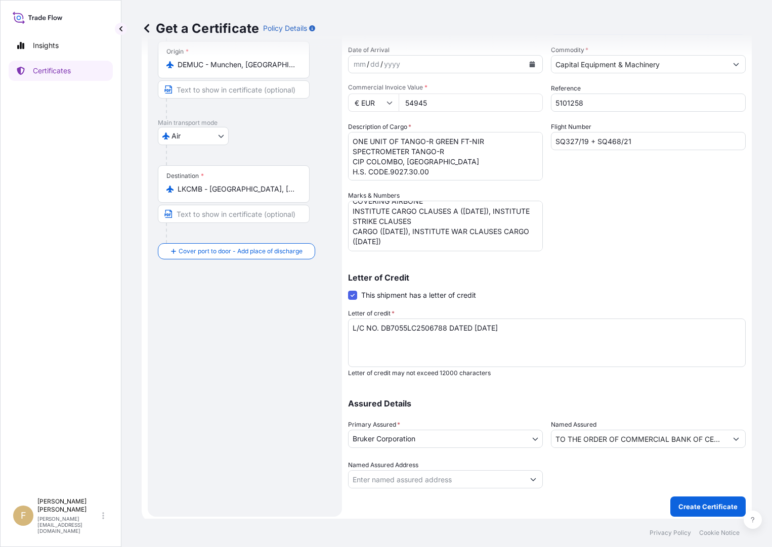
scroll to position [99, 0]
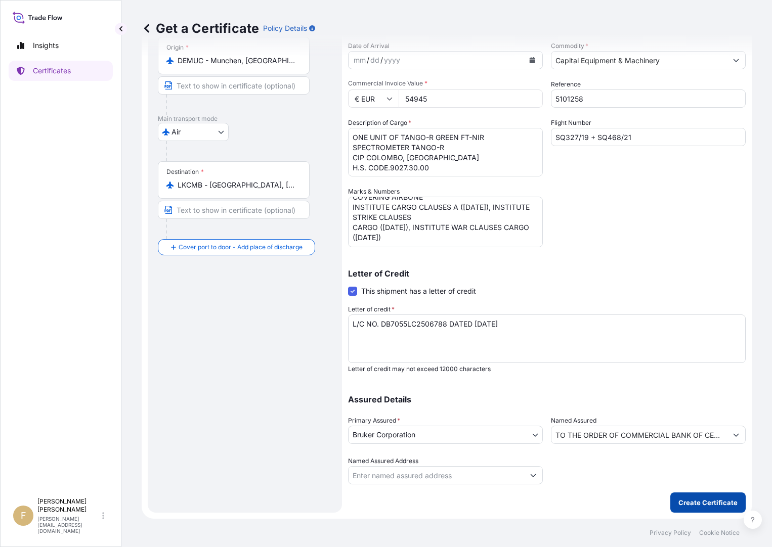
click at [704, 508] on button "Create Certificate" at bounding box center [707, 503] width 75 height 20
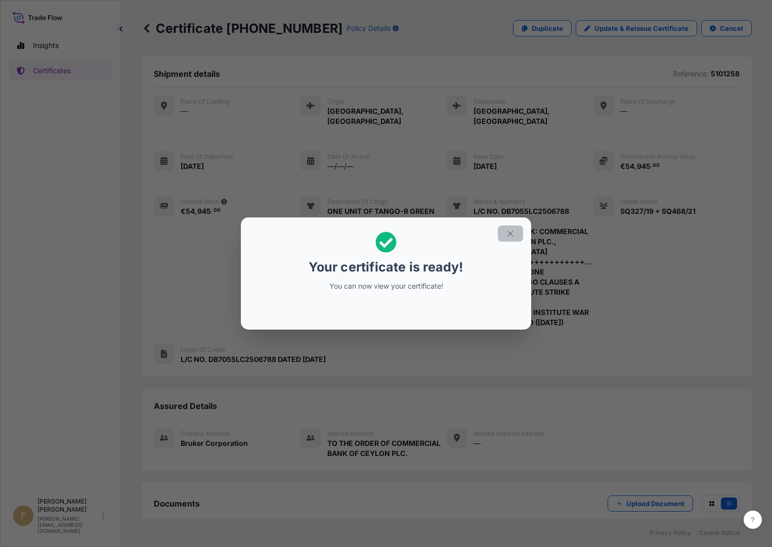
click at [515, 232] on button "button" at bounding box center [510, 234] width 25 height 16
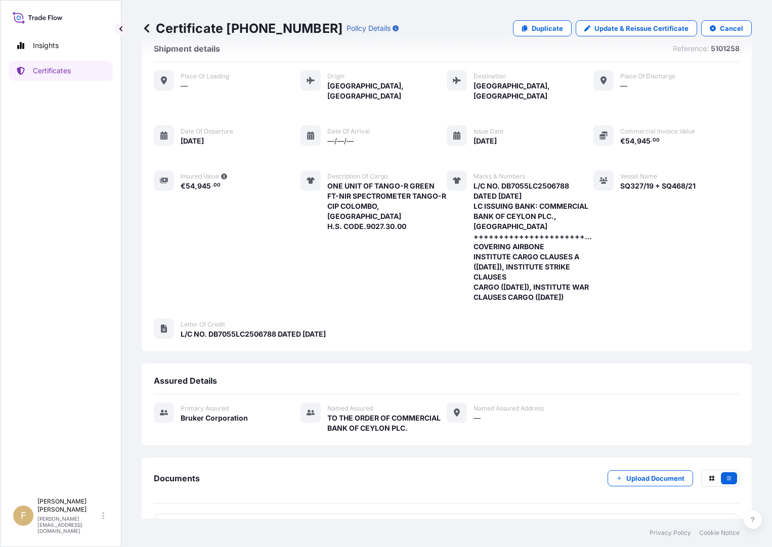
scroll to position [49, 0]
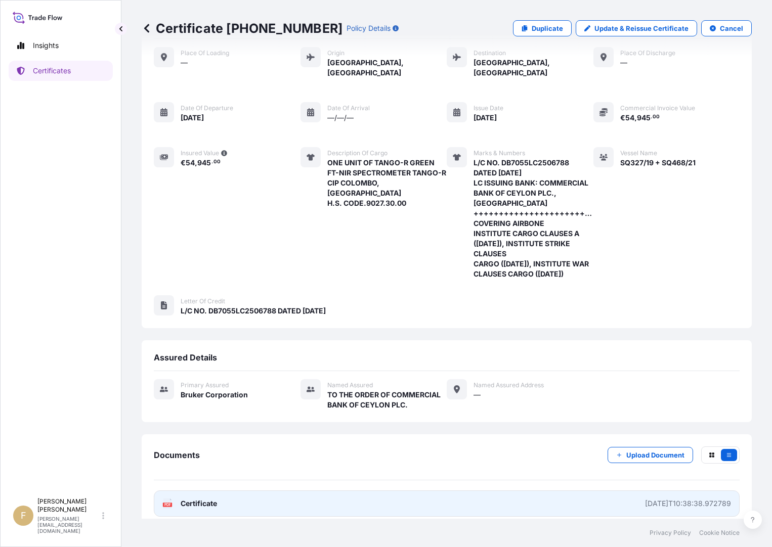
click at [327, 496] on link "PDF Certificate [DATE]T10:38:38.972789" at bounding box center [447, 504] width 586 height 26
